Goal: Information Seeking & Learning: Learn about a topic

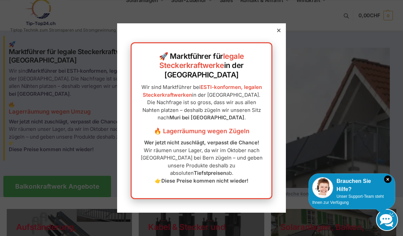
click at [227, 177] on strong "Diese Preise kommen nicht wieder!" at bounding box center [204, 180] width 87 height 6
click at [276, 33] on div at bounding box center [279, 30] width 6 height 6
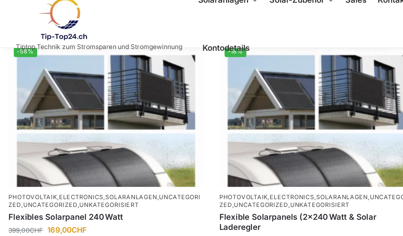
scroll to position [291, 0]
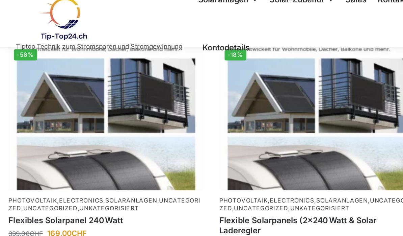
click at [227, 84] on img at bounding box center [201, 74] width 124 height 93
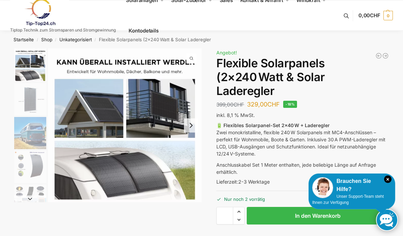
click at [20, 73] on img "1 / 9" at bounding box center [30, 64] width 32 height 33
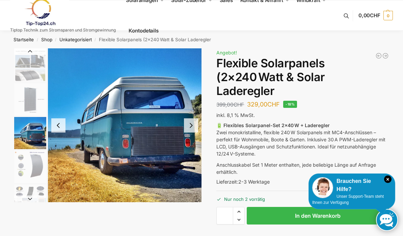
click at [28, 132] on img "3 / 9" at bounding box center [30, 133] width 32 height 32
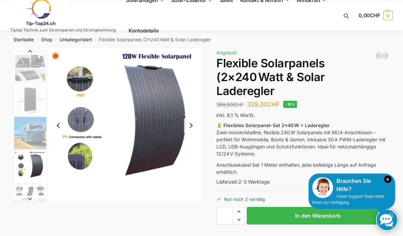
click at [30, 163] on img "4 / 9" at bounding box center [30, 167] width 32 height 32
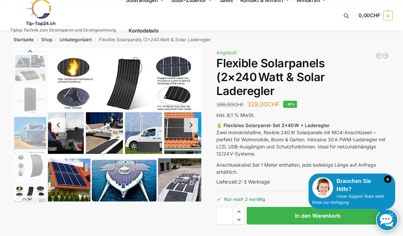
click at [28, 194] on img "5 / 9" at bounding box center [30, 200] width 32 height 32
click at [60, 140] on img "5 / 9" at bounding box center [125, 125] width 154 height 154
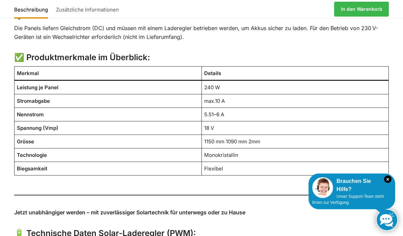
scroll to position [579, 0]
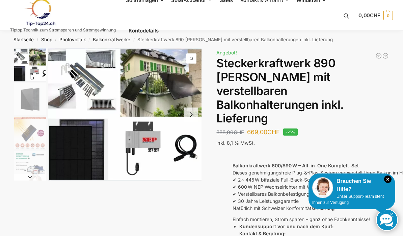
click at [144, 90] on img "1 / 10" at bounding box center [125, 114] width 154 height 132
